Goal: Check status: Check status

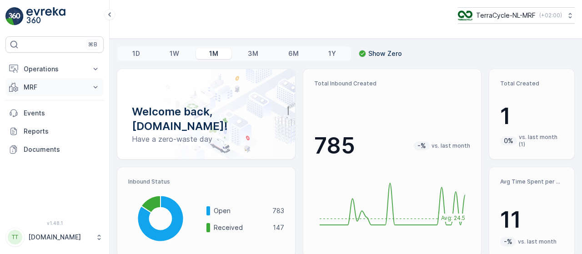
click at [97, 87] on icon at bounding box center [95, 87] width 9 height 9
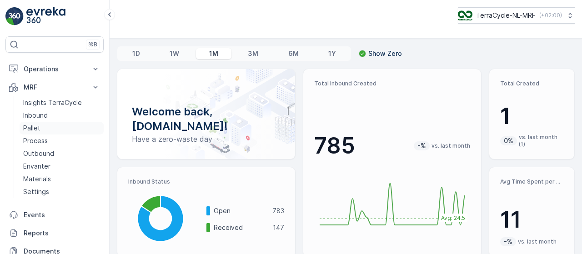
click at [69, 125] on link "Pallet" at bounding box center [62, 128] width 84 height 13
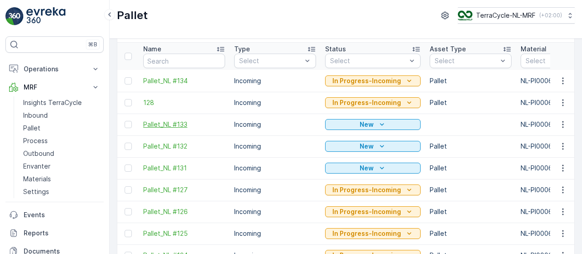
scroll to position [32, 0]
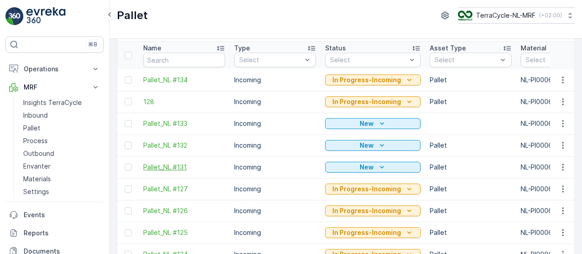
click at [179, 168] on span "Pallet_NL #131" at bounding box center [184, 167] width 82 height 9
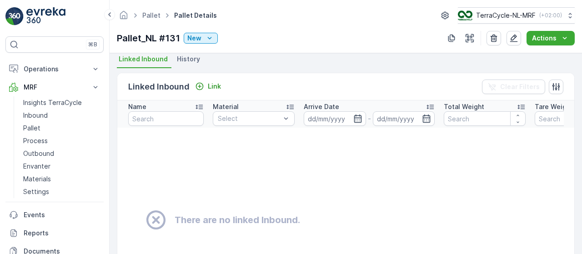
scroll to position [201, 0]
click at [142, 14] on span "Pallet" at bounding box center [151, 15] width 22 height 9
click at [153, 14] on link "Pallet" at bounding box center [151, 15] width 18 height 8
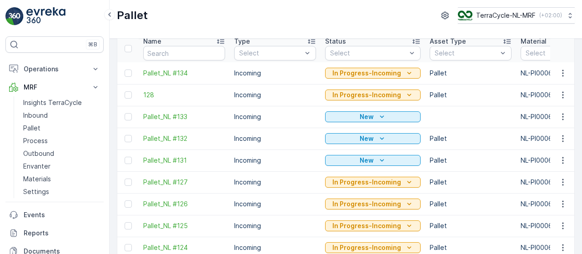
scroll to position [38, 0]
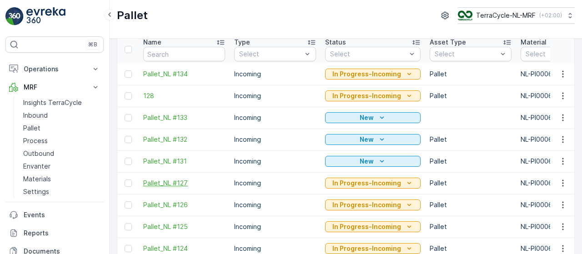
click at [177, 180] on span "Pallet_NL #127" at bounding box center [184, 183] width 82 height 9
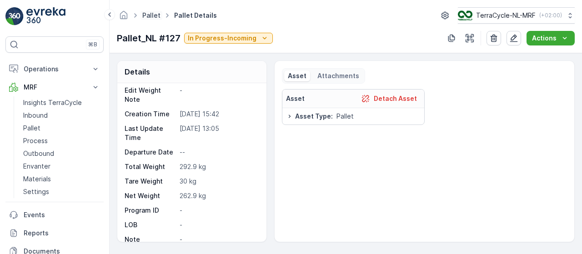
click at [147, 16] on link "Pallet" at bounding box center [151, 15] width 18 height 8
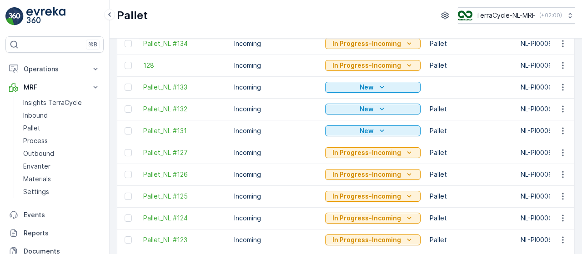
scroll to position [75, 0]
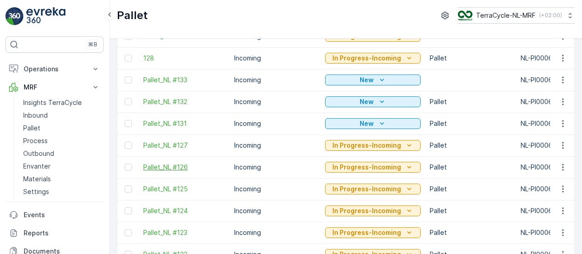
click at [184, 166] on span "Pallet_NL #126" at bounding box center [184, 167] width 82 height 9
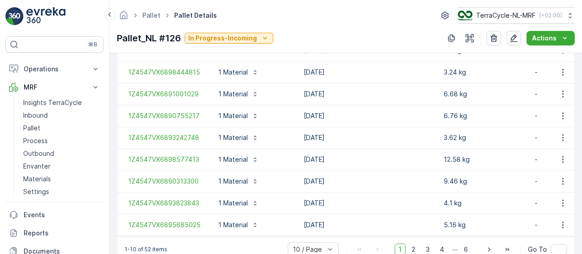
scroll to position [334, 0]
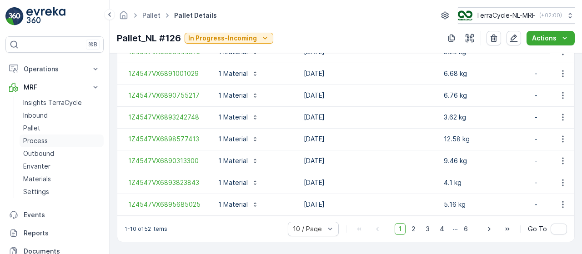
click at [34, 141] on p "Process" at bounding box center [35, 140] width 25 height 9
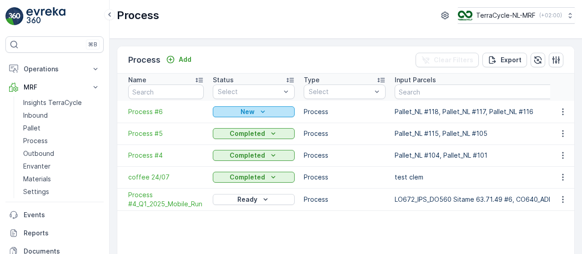
click at [262, 110] on icon "New" at bounding box center [262, 111] width 9 height 9
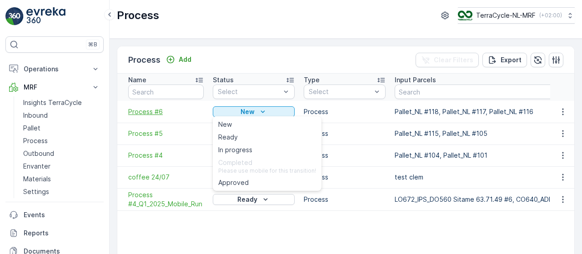
click at [147, 110] on span "Process #6" at bounding box center [165, 111] width 75 height 9
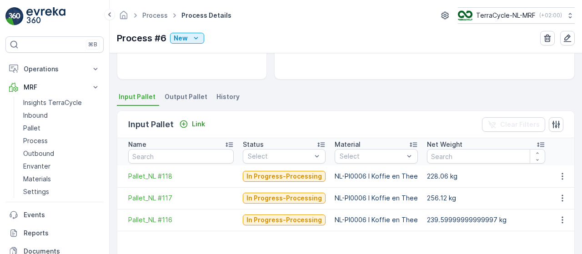
scroll to position [162, 0]
click at [183, 95] on span "Output Pallet" at bounding box center [186, 97] width 43 height 9
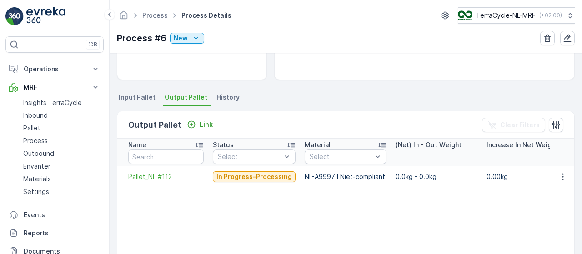
click at [136, 96] on span "Input Pallet" at bounding box center [137, 97] width 37 height 9
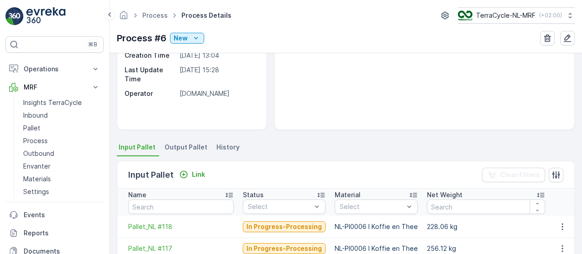
scroll to position [111, 0]
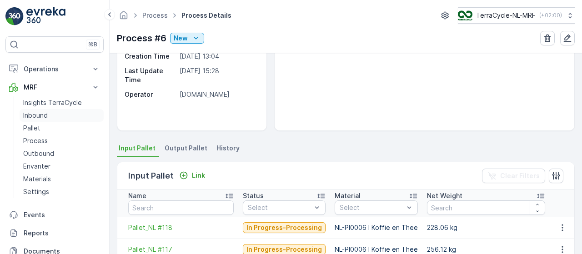
click at [32, 114] on p "Inbound" at bounding box center [35, 115] width 25 height 9
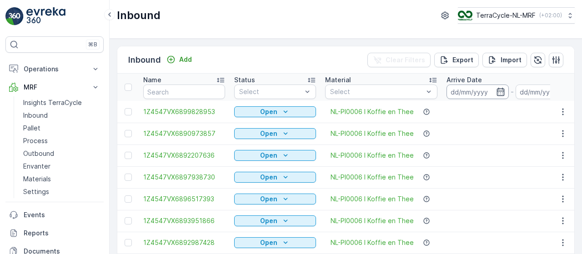
click at [471, 88] on input at bounding box center [477, 92] width 62 height 15
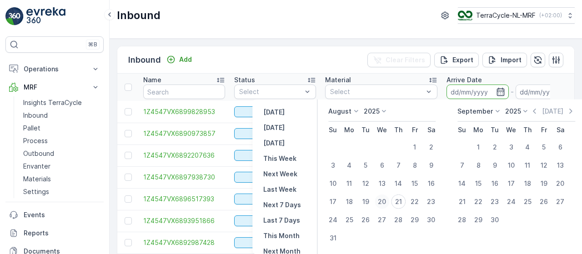
click at [384, 200] on div "20" at bounding box center [381, 202] width 15 height 15
type input "[DATE]"
click at [532, 90] on input "[DATE]" at bounding box center [546, 92] width 62 height 15
click at [400, 204] on td "NL-PI0006 I Koffie en Thee" at bounding box center [380, 199] width 121 height 22
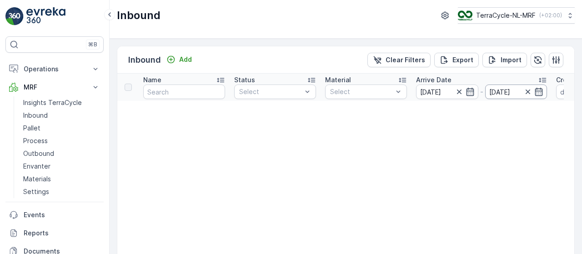
click at [497, 93] on input "[DATE]" at bounding box center [516, 92] width 62 height 15
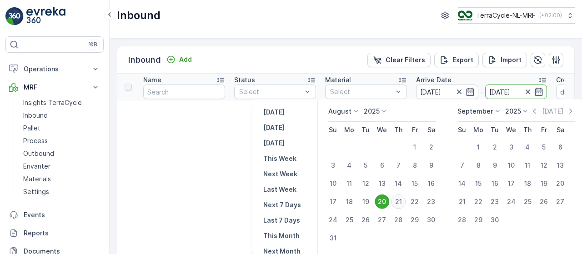
click at [398, 201] on div "21" at bounding box center [398, 202] width 15 height 15
type input "[DATE]"
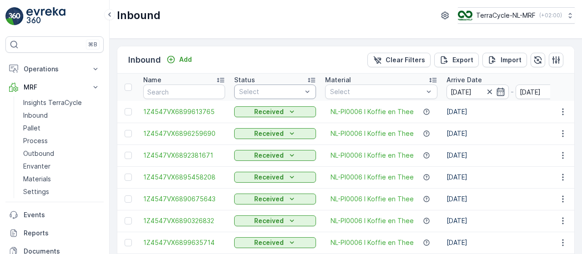
click at [299, 91] on div at bounding box center [270, 91] width 65 height 7
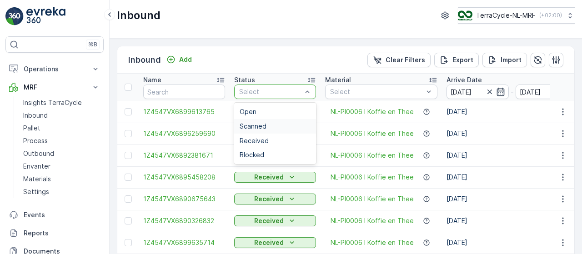
click at [269, 126] on div "Scanned" at bounding box center [274, 126] width 71 height 7
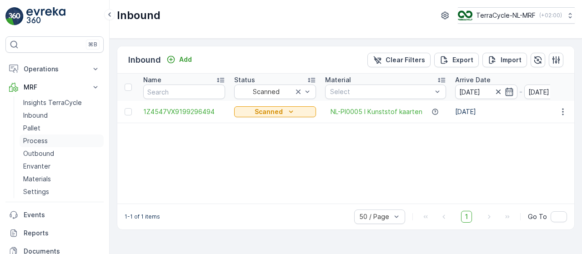
click at [38, 140] on p "Process" at bounding box center [35, 140] width 25 height 9
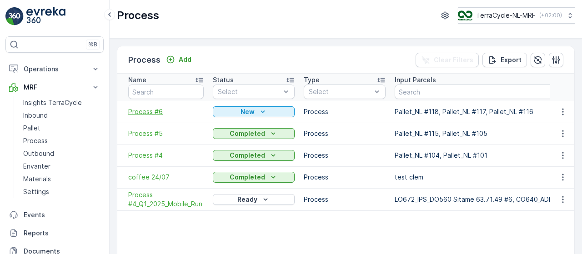
click at [155, 110] on span "Process #6" at bounding box center [165, 111] width 75 height 9
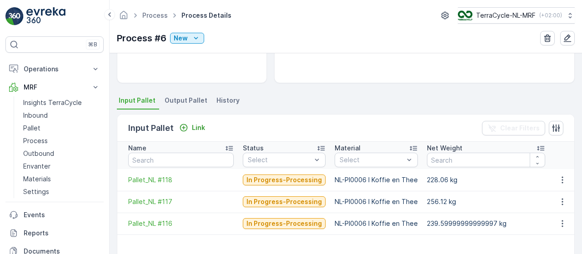
scroll to position [162, 0]
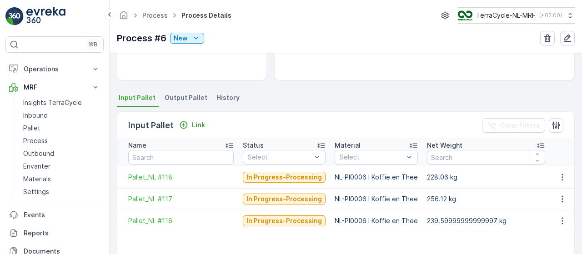
click at [190, 95] on span "Output Pallet" at bounding box center [186, 97] width 43 height 9
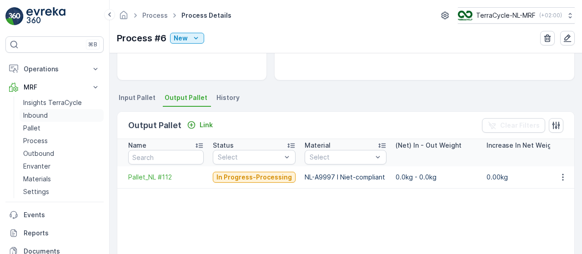
click at [41, 113] on p "Inbound" at bounding box center [35, 115] width 25 height 9
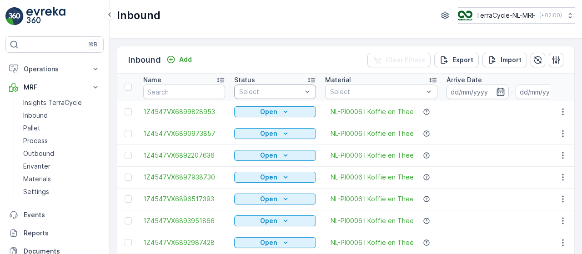
click at [282, 90] on div at bounding box center [270, 91] width 65 height 7
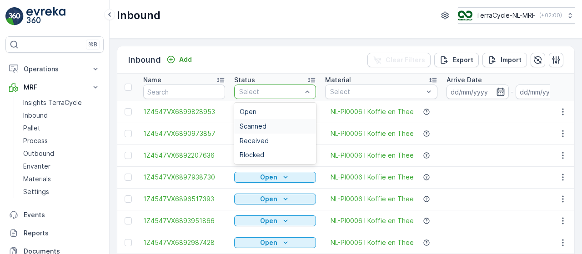
click at [274, 120] on div "Scanned" at bounding box center [275, 126] width 82 height 15
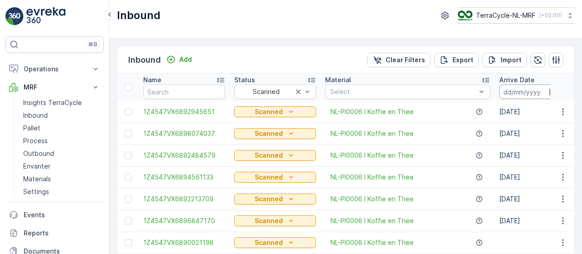
click at [519, 93] on input at bounding box center [530, 92] width 62 height 15
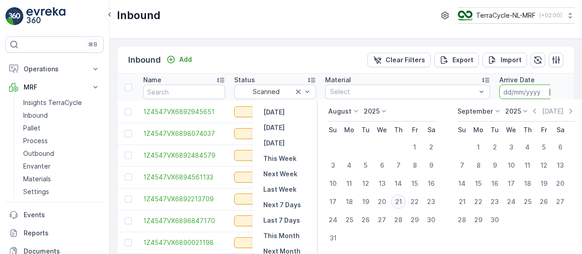
click at [398, 199] on div "21" at bounding box center [398, 202] width 15 height 15
type input "[DATE]"
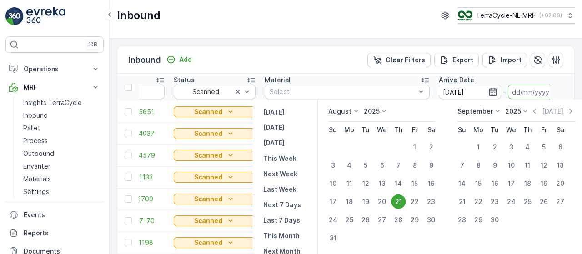
scroll to position [0, 65]
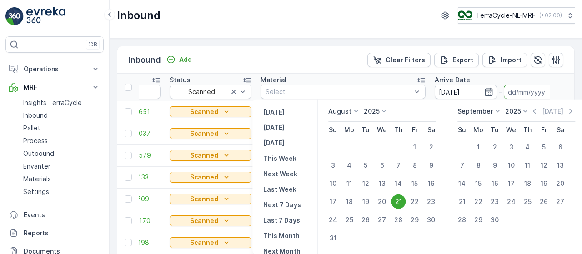
type input "[DATE]"
click at [517, 92] on input "[DATE]" at bounding box center [535, 92] width 62 height 15
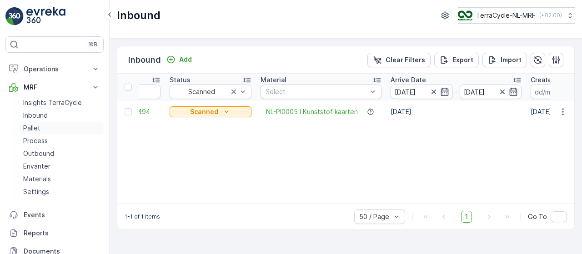
click at [41, 125] on link "Pallet" at bounding box center [62, 128] width 84 height 13
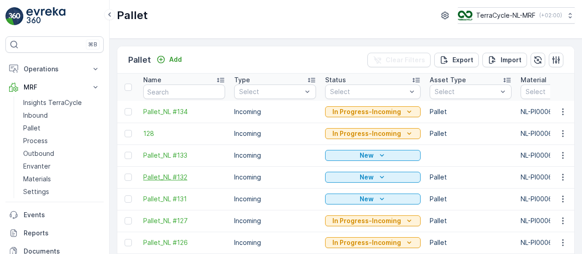
click at [183, 176] on span "Pallet_NL #132" at bounding box center [184, 177] width 82 height 9
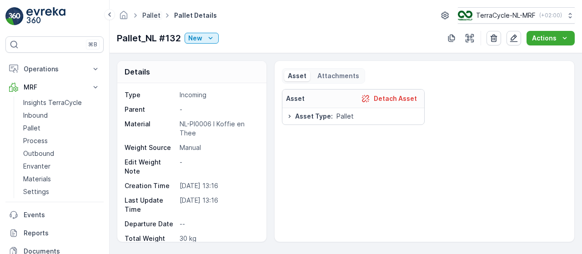
click at [154, 13] on link "Pallet" at bounding box center [151, 15] width 18 height 8
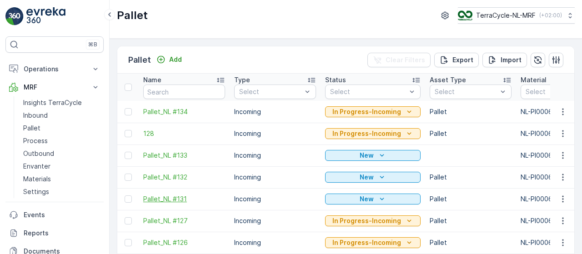
click at [170, 197] on span "Pallet_NL #131" at bounding box center [184, 199] width 82 height 9
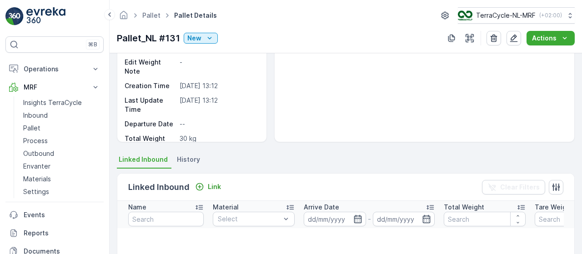
scroll to position [100, 0]
